Goal: Task Accomplishment & Management: Complete application form

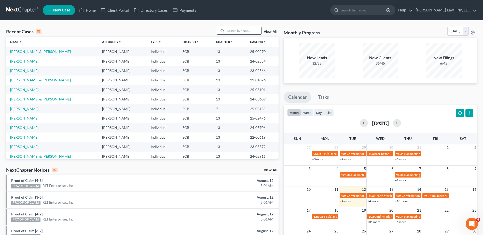
click at [233, 33] on input "search" at bounding box center [244, 30] width 36 height 7
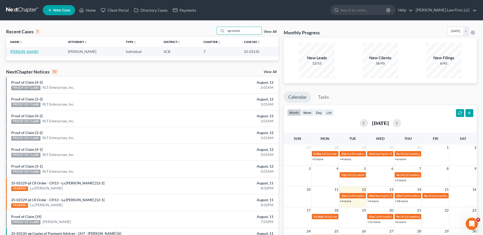
type input "sgromolo"
click at [22, 51] on link "[PERSON_NAME]" at bounding box center [24, 51] width 28 height 4
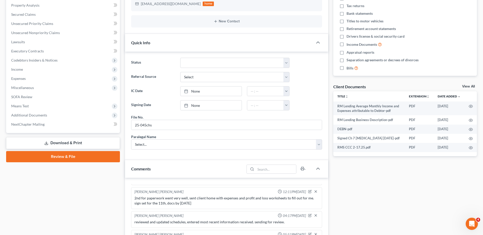
scroll to position [51, 0]
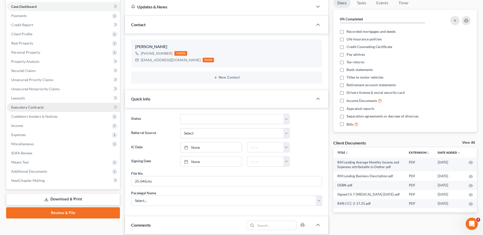
click at [49, 108] on link "Executory Contracts" at bounding box center [63, 107] width 113 height 9
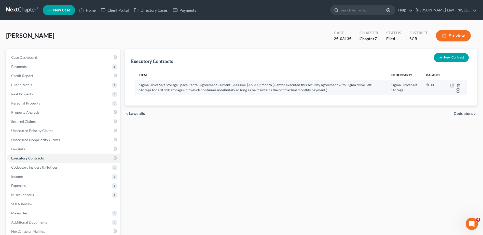
click at [453, 85] on icon "button" at bounding box center [452, 85] width 2 height 2
select select "3"
select select "42"
select select "0"
select select "2"
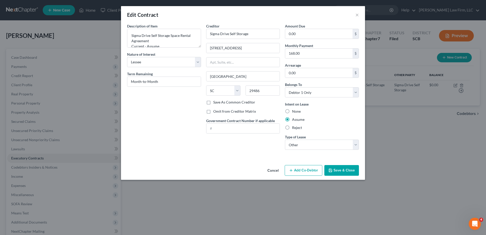
click at [356, 172] on button "Save & Close" at bounding box center [342, 170] width 35 height 11
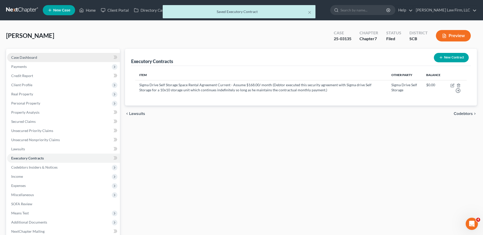
click at [72, 56] on link "Case Dashboard" at bounding box center [63, 57] width 113 height 9
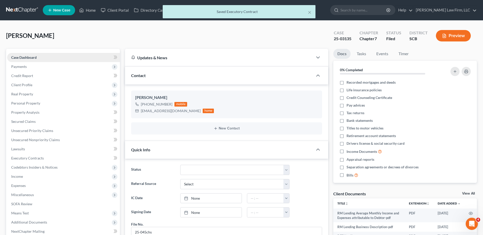
scroll to position [481, 0]
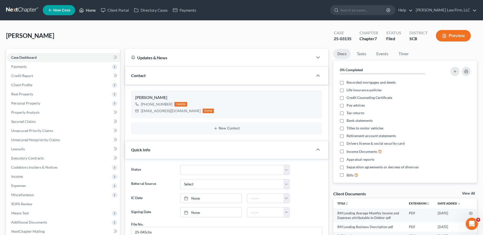
click at [88, 11] on link "Home" at bounding box center [88, 10] width 22 height 9
